Goal: Information Seeking & Learning: Learn about a topic

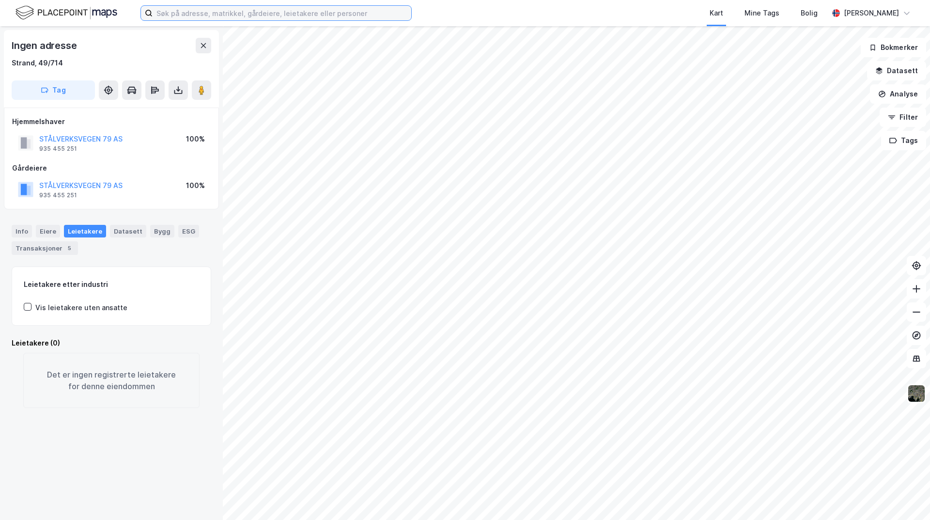
click at [195, 15] on input at bounding box center [282, 13] width 259 height 15
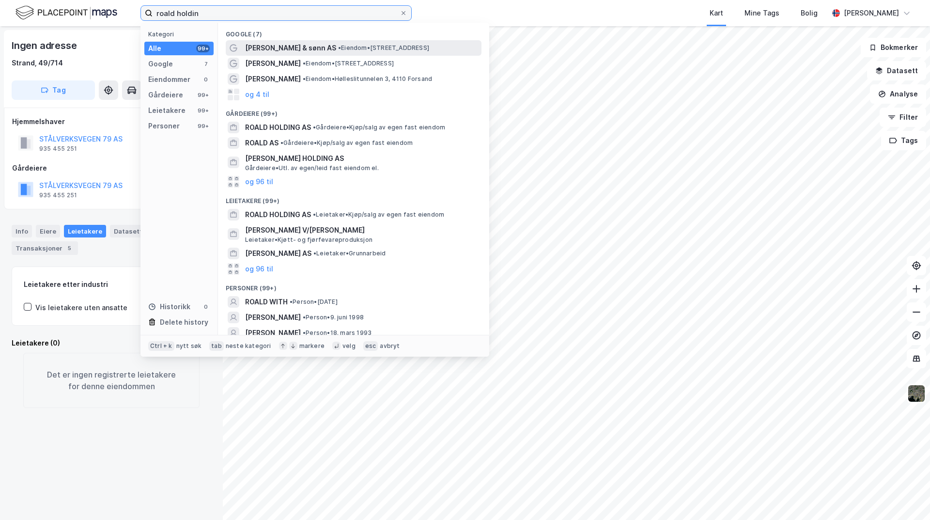
type input "roald holdin"
click at [292, 51] on span "[PERSON_NAME] & sønn AS" at bounding box center [290, 48] width 91 height 12
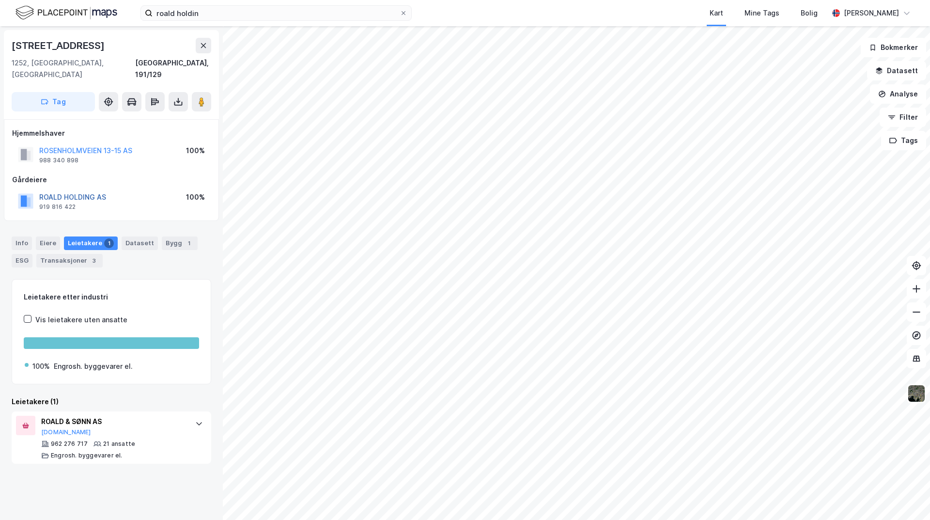
click at [0, 0] on button "ROALD HOLDING AS" at bounding box center [0, 0] width 0 height 0
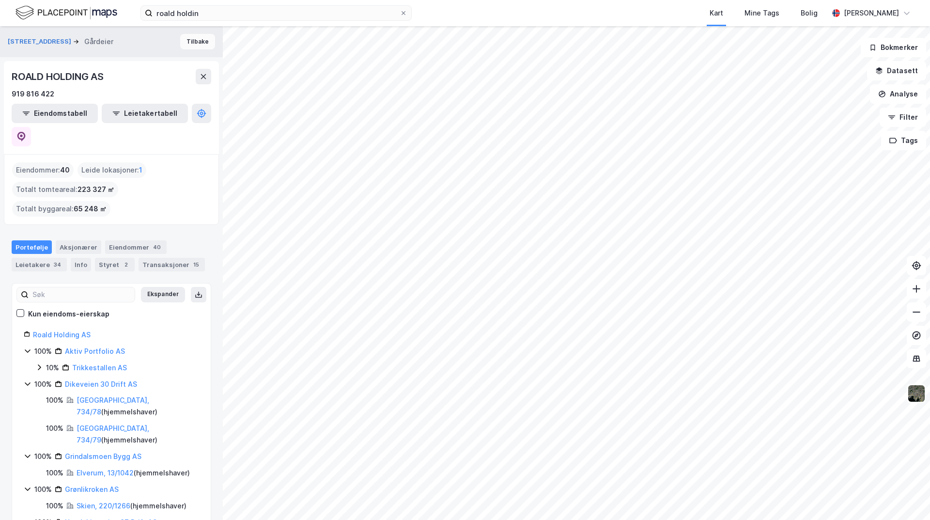
click at [187, 39] on button "Tilbake" at bounding box center [197, 41] width 35 height 15
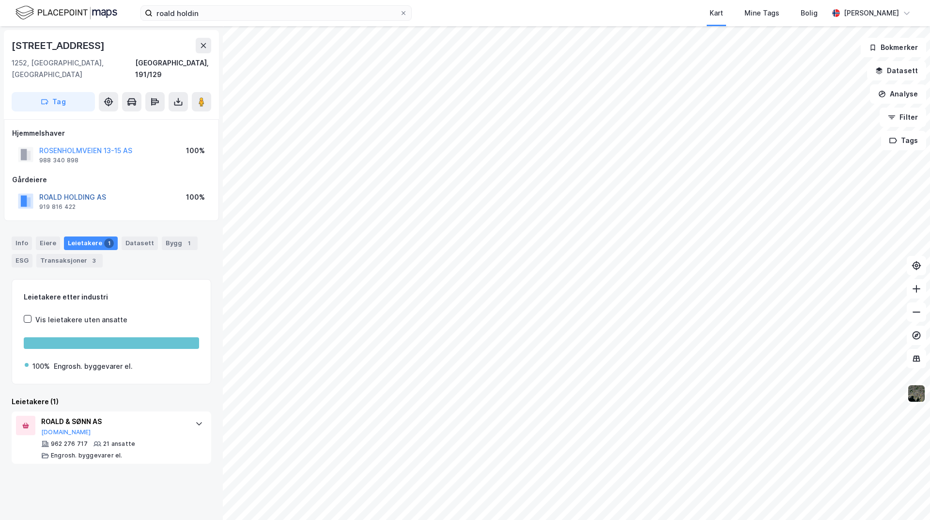
click at [0, 0] on button "ROALD HOLDING AS" at bounding box center [0, 0] width 0 height 0
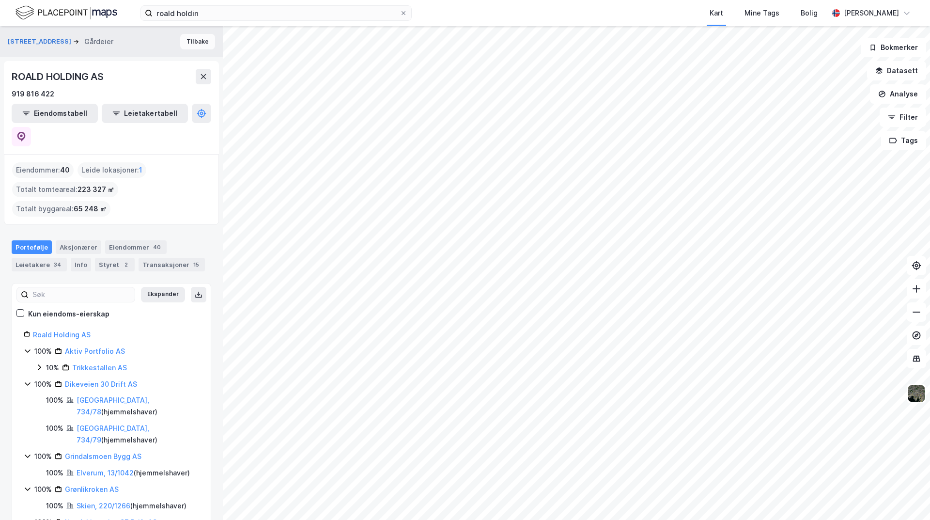
click at [195, 41] on button "Tilbake" at bounding box center [197, 41] width 35 height 15
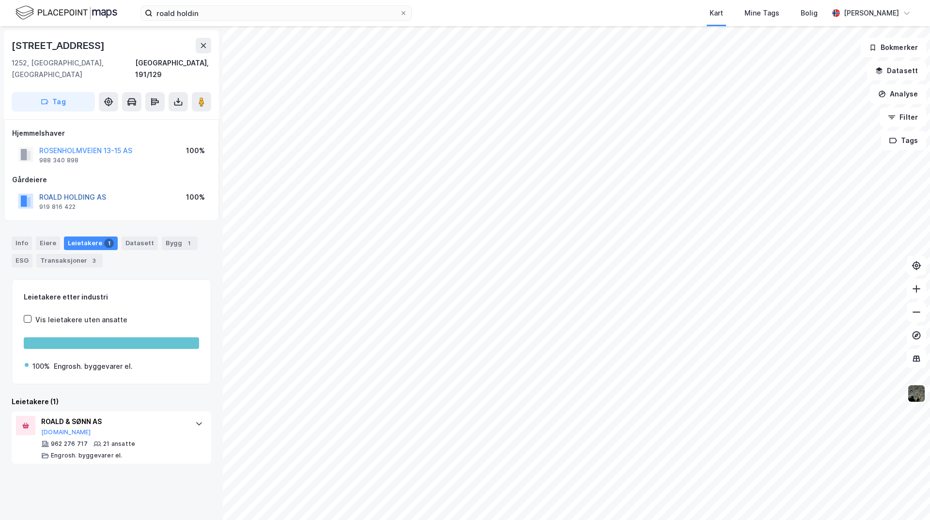
click at [0, 0] on button "ROALD HOLDING AS" at bounding box center [0, 0] width 0 height 0
